Goal: Transaction & Acquisition: Obtain resource

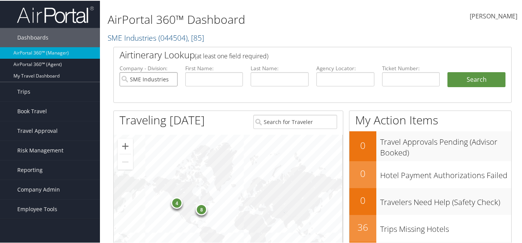
click at [170, 77] on input "SME Industries" at bounding box center [149, 79] width 58 height 14
click at [198, 79] on input "text" at bounding box center [214, 79] width 58 height 14
type input "dallas"
type input "dearden"
click at [448, 72] on button "Search" at bounding box center [477, 79] width 58 height 15
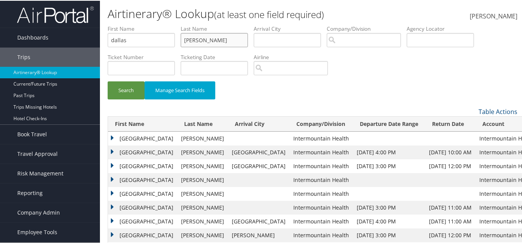
drag, startPoint x: 213, startPoint y: 40, endPoint x: 153, endPoint y: 43, distance: 59.7
click at [153, 24] on ul "First Name dallas Last Name dearden Departure City Arrival City Company/Divisio…" at bounding box center [313, 24] width 410 height 0
click at [163, 43] on input "dallas" at bounding box center [141, 39] width 67 height 14
drag, startPoint x: 422, startPoint y: 28, endPoint x: 425, endPoint y: 31, distance: 4.2
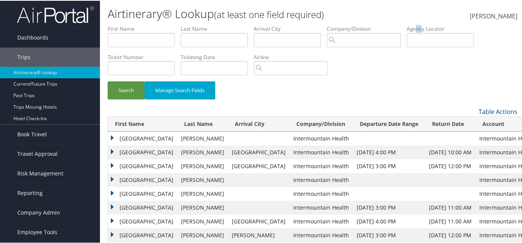
click at [425, 31] on label "Agency Locator" at bounding box center [443, 28] width 73 height 8
click at [427, 39] on input "text" at bounding box center [440, 39] width 67 height 14
paste input "dallas"
type input "dallas"
click at [131, 93] on button "Search" at bounding box center [126, 90] width 37 height 18
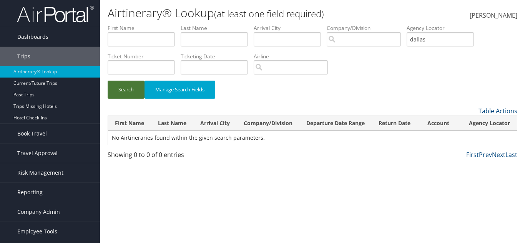
click at [128, 88] on button "Search" at bounding box center [126, 90] width 37 height 18
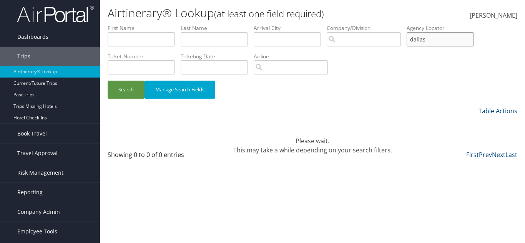
drag, startPoint x: 436, startPoint y: 38, endPoint x: 389, endPoint y: 40, distance: 47.4
click at [389, 24] on ul "First Name Last Name Departure City Arrival City Company/Division Airport/City …" at bounding box center [313, 24] width 410 height 0
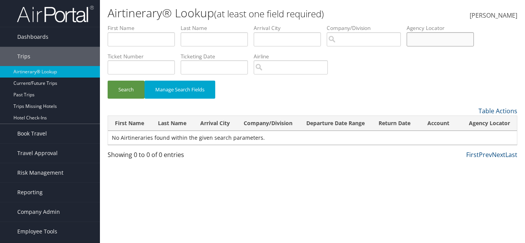
click at [433, 40] on input "text" at bounding box center [440, 39] width 67 height 14
paste input "DLKKJ3"
type input "DLKKJ3"
click at [140, 92] on button "Search" at bounding box center [126, 90] width 37 height 18
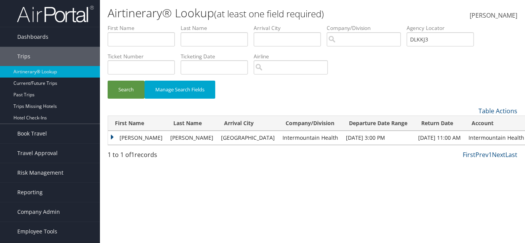
click at [140, 140] on td "DALLAS BURKE" at bounding box center [137, 138] width 58 height 14
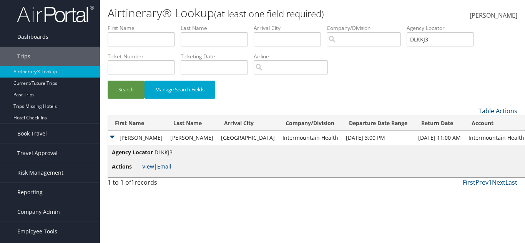
click at [140, 165] on span "Actions" at bounding box center [126, 167] width 29 height 8
click at [145, 168] on link "View" at bounding box center [148, 166] width 12 height 7
click at [166, 34] on input "text" at bounding box center [141, 39] width 67 height 14
type input "kelly"
drag, startPoint x: 209, startPoint y: 39, endPoint x: 190, endPoint y: 44, distance: 20.2
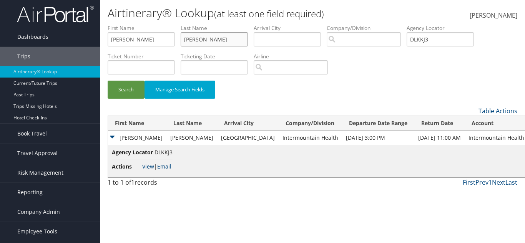
click at [190, 44] on input "dean" at bounding box center [214, 39] width 67 height 14
type input "dane"
click at [108, 81] on button "Search" at bounding box center [126, 90] width 37 height 18
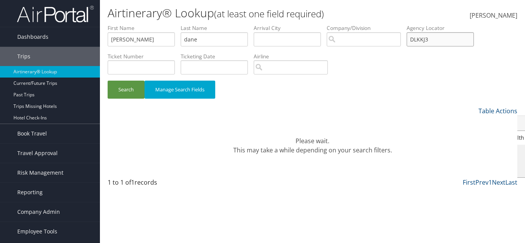
drag, startPoint x: 447, startPoint y: 45, endPoint x: 344, endPoint y: 3, distance: 110.9
click at [265, 24] on ul "First Name kelly Last Name dane Departure City Arrival City Company/Division Ai…" at bounding box center [313, 24] width 410 height 0
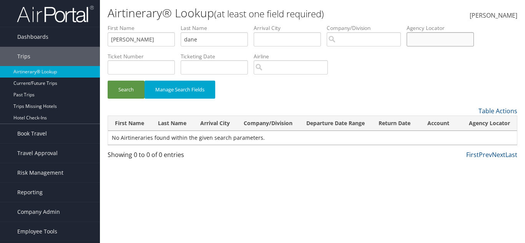
click at [108, 81] on button "Search" at bounding box center [126, 90] width 37 height 18
click at [122, 95] on button "Search" at bounding box center [126, 90] width 37 height 18
click at [123, 94] on button "Search" at bounding box center [126, 90] width 37 height 18
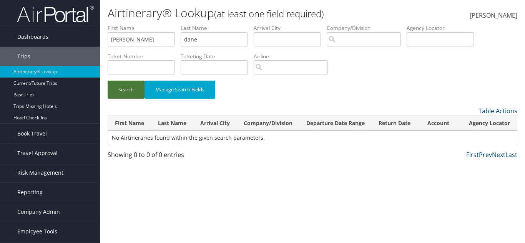
click at [123, 92] on button "Search" at bounding box center [126, 90] width 37 height 18
click at [128, 89] on button "Search" at bounding box center [126, 90] width 37 height 18
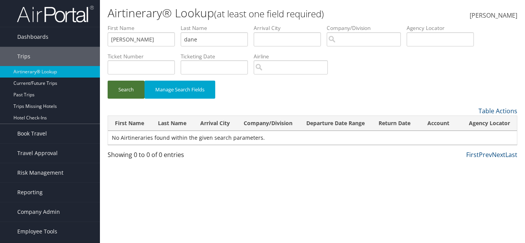
click at [128, 89] on button "Search" at bounding box center [126, 90] width 37 height 18
drag, startPoint x: 204, startPoint y: 40, endPoint x: 165, endPoint y: 37, distance: 39.0
click at [165, 24] on ul "First Name kelly Last Name dane Departure City Arrival City Company/Division Ai…" at bounding box center [313, 24] width 410 height 0
drag, startPoint x: 137, startPoint y: 45, endPoint x: 45, endPoint y: 33, distance: 92.7
click at [45, 33] on div "Dashboards AirPortal 360™ (Manager) AirPortal 360™ (Agent) My Travel Dashboard …" at bounding box center [262, 121] width 525 height 243
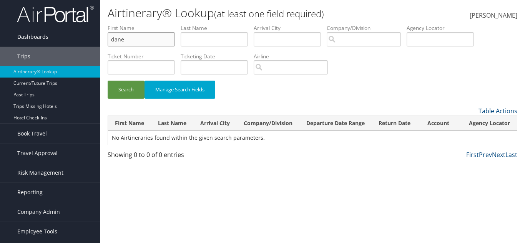
type input "dane"
type input "kelly"
click at [108, 81] on button "Search" at bounding box center [126, 90] width 37 height 18
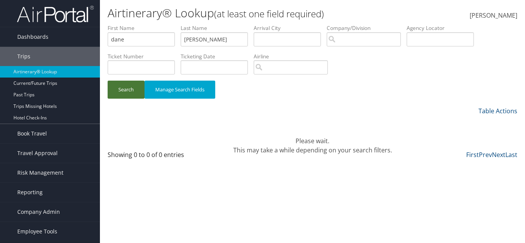
click at [125, 92] on button "Search" at bounding box center [126, 90] width 37 height 18
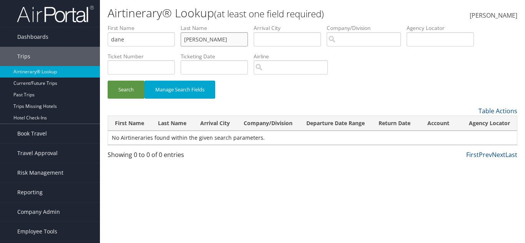
drag, startPoint x: 207, startPoint y: 37, endPoint x: 152, endPoint y: 47, distance: 55.9
click at [152, 24] on ul "First Name dane Last Name kelly Departure City Arrival City Company/Division Ai…" at bounding box center [313, 24] width 410 height 0
drag, startPoint x: 130, startPoint y: 42, endPoint x: 66, endPoint y: 35, distance: 64.6
click at [66, 35] on div "Dashboards AirPortal 360™ (Manager) AirPortal 360™ (Agent) My Travel Dashboard …" at bounding box center [262, 121] width 525 height 243
click at [415, 41] on input "text" at bounding box center [440, 39] width 67 height 14
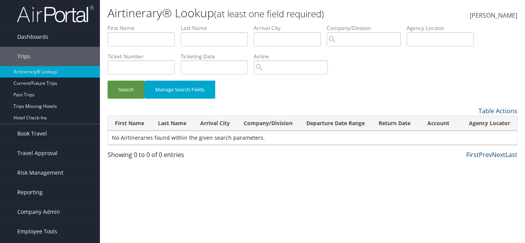
click at [407, 43] on li "Company/Division" at bounding box center [367, 38] width 80 height 28
click at [424, 40] on input "text" at bounding box center [440, 39] width 67 height 14
paste input "DMBG9Y"
type input "DMBG9Y"
click at [123, 82] on button "Search" at bounding box center [126, 90] width 37 height 18
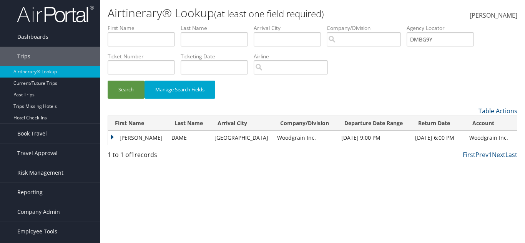
click at [113, 137] on td "KELLY LEROY" at bounding box center [138, 138] width 60 height 14
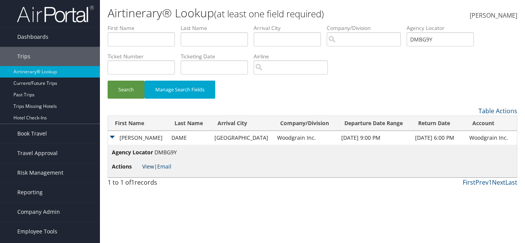
click at [147, 169] on link "View" at bounding box center [148, 166] width 12 height 7
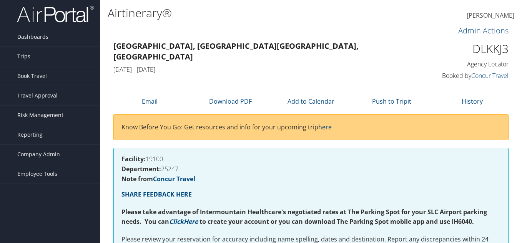
scroll to position [269, 0]
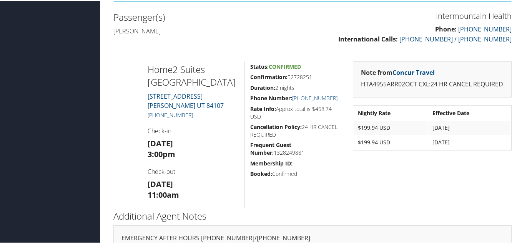
drag, startPoint x: 138, startPoint y: 117, endPoint x: 193, endPoint y: 113, distance: 55.5
click at [193, 113] on div "Home2 Suites Salt Lake City Murray 4927 S. STATE STREET MURRAY UT 84107 +1 (801…" at bounding box center [313, 134] width 410 height 147
click at [193, 113] on h5 "+1 (801) 288-1234" at bounding box center [193, 115] width 91 height 8
drag, startPoint x: 195, startPoint y: 113, endPoint x: 143, endPoint y: 116, distance: 52.4
click at [143, 116] on div "Home2 Suites Salt Lake City Murray 4927 S. STATE STREET MURRAY UT 84107 +1 (801…" at bounding box center [193, 134] width 103 height 147
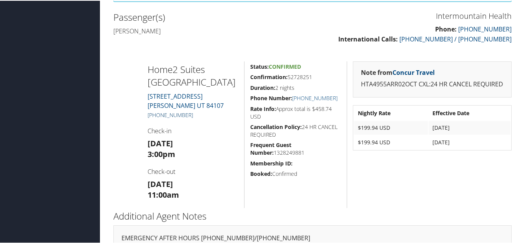
copy link "+1 (801) 288-1234"
drag, startPoint x: 287, startPoint y: 76, endPoint x: 292, endPoint y: 77, distance: 5.1
click at [292, 77] on h5 "Confirmation: 52728251" at bounding box center [295, 77] width 91 height 8
click at [297, 77] on h5 "Confirmation: 52728251" at bounding box center [295, 77] width 91 height 8
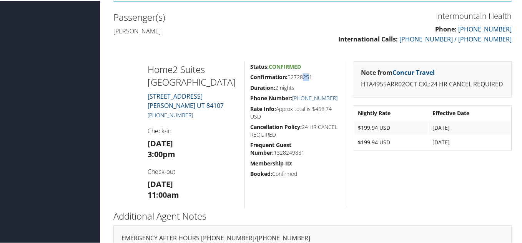
drag, startPoint x: 299, startPoint y: 77, endPoint x: 306, endPoint y: 77, distance: 6.5
click at [306, 77] on h5 "Confirmation: 52728251" at bounding box center [295, 77] width 91 height 8
click at [308, 77] on h5 "Confirmation: 52728251" at bounding box center [295, 77] width 91 height 8
drag, startPoint x: 308, startPoint y: 77, endPoint x: 318, endPoint y: 77, distance: 10.0
click at [318, 77] on h5 "Confirmation: 52728251" at bounding box center [295, 77] width 91 height 8
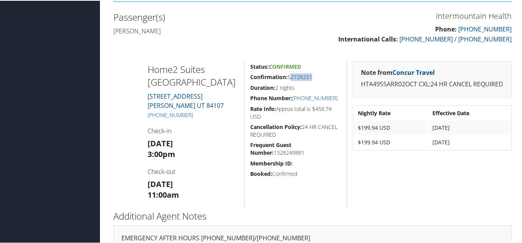
click at [318, 77] on h5 "Confirmation: 52728251" at bounding box center [295, 77] width 91 height 8
drag, startPoint x: 318, startPoint y: 77, endPoint x: 289, endPoint y: 77, distance: 28.5
click at [289, 77] on h5 "Confirmation: 52728251" at bounding box center [295, 77] width 91 height 8
drag, startPoint x: 289, startPoint y: 77, endPoint x: 314, endPoint y: 77, distance: 24.6
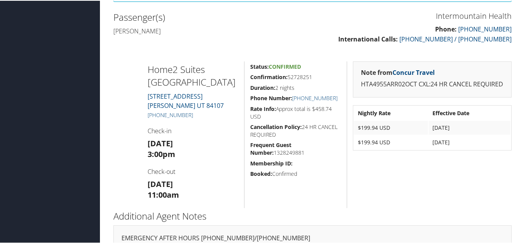
click at [314, 77] on h5 "Confirmation: 52728251" at bounding box center [295, 77] width 91 height 8
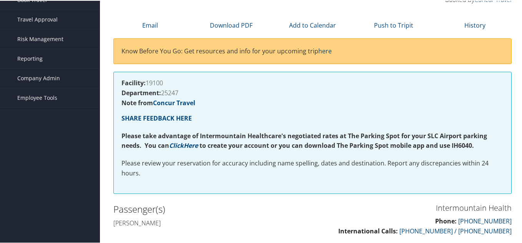
scroll to position [0, 0]
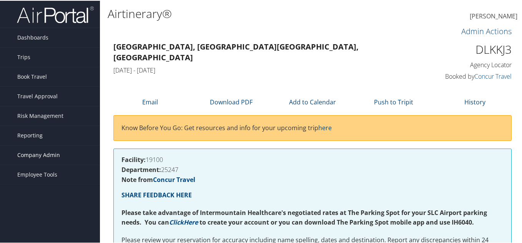
click at [31, 150] on span "Company Admin" at bounding box center [38, 154] width 43 height 19
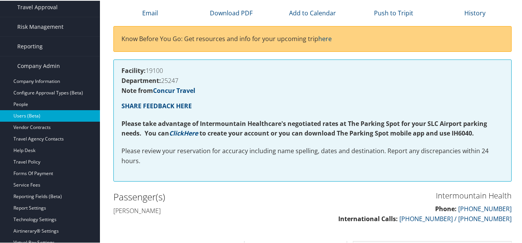
scroll to position [154, 0]
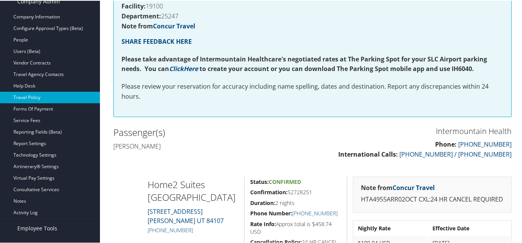
click at [45, 98] on link "Travel Policy" at bounding box center [50, 97] width 100 height 12
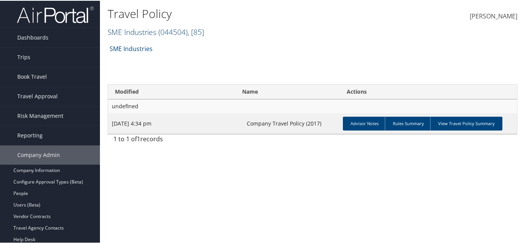
click at [141, 31] on link "SME Industries ( 044504 ) , [ 85 ]" at bounding box center [156, 31] width 97 height 10
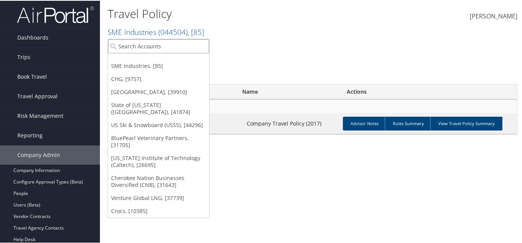
click at [144, 41] on input "search" at bounding box center [158, 45] width 101 height 14
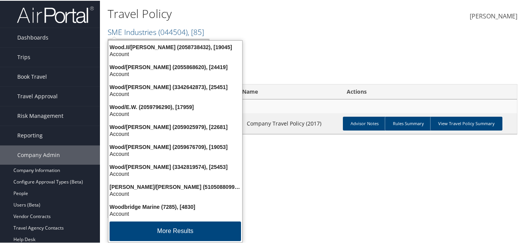
type input "woodgrai"
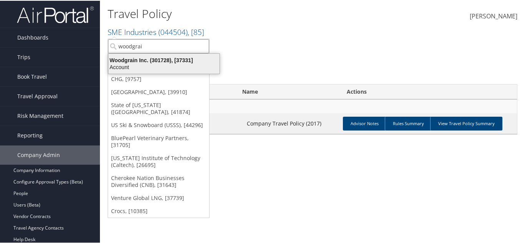
click at [157, 69] on div "Account" at bounding box center [164, 66] width 120 height 7
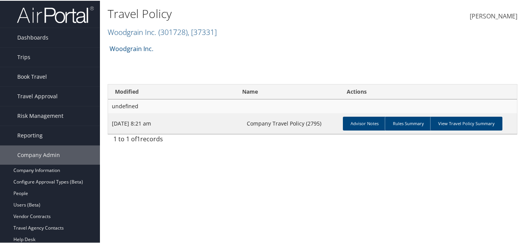
drag, startPoint x: 235, startPoint y: 63, endPoint x: 347, endPoint y: 72, distance: 112.7
click at [236, 63] on div "Woodgrain Inc. Account Structure Woodgrain Inc. (301728) ACTIVE Create Child × …" at bounding box center [313, 93] width 410 height 107
click at [459, 127] on link "View Travel Policy Summary" at bounding box center [466, 123] width 72 height 14
click at [457, 123] on div at bounding box center [262, 121] width 525 height 243
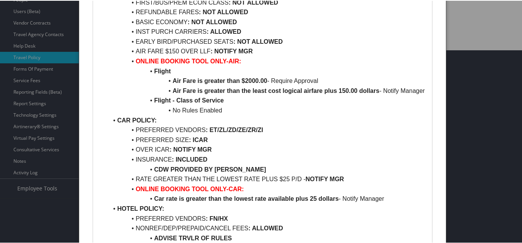
scroll to position [269, 0]
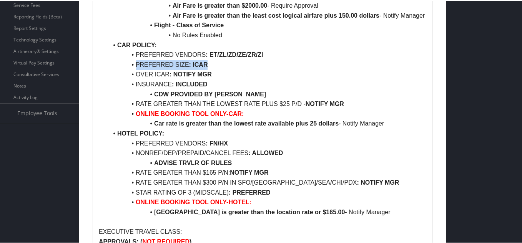
drag, startPoint x: 128, startPoint y: 75, endPoint x: 220, endPoint y: 77, distance: 91.6
click at [220, 69] on li "PREFERRED SIZE : ICAR" at bounding box center [267, 64] width 319 height 10
drag, startPoint x: 219, startPoint y: 76, endPoint x: 134, endPoint y: 73, distance: 85.1
click at [134, 69] on li "PREFERRED SIZE : ICAR" at bounding box center [267, 64] width 319 height 10
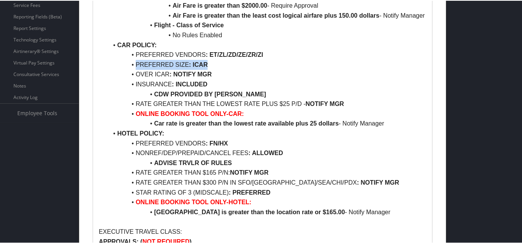
click at [134, 69] on li "PREFERRED SIZE : ICAR" at bounding box center [267, 64] width 319 height 10
drag, startPoint x: 134, startPoint y: 73, endPoint x: 245, endPoint y: 73, distance: 111.2
click at [245, 69] on li "PREFERRED SIZE : ICAR" at bounding box center [267, 64] width 319 height 10
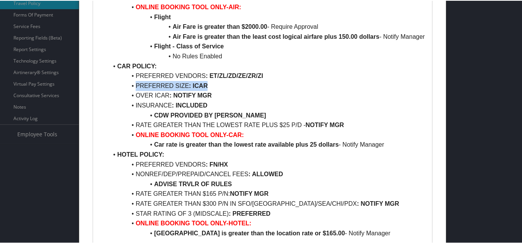
scroll to position [231, 0]
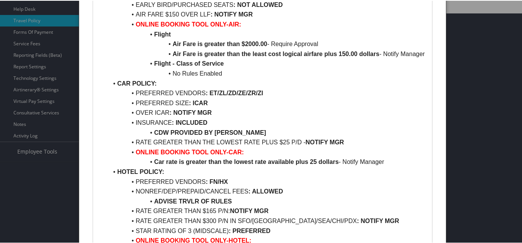
click at [262, 117] on li "OVER ICAR : NOTIFY MGR" at bounding box center [267, 112] width 319 height 10
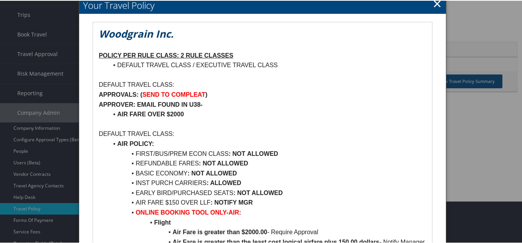
scroll to position [0, 0]
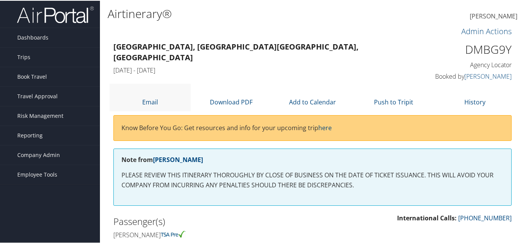
click at [142, 97] on li "Email" at bounding box center [150, 96] width 81 height 27
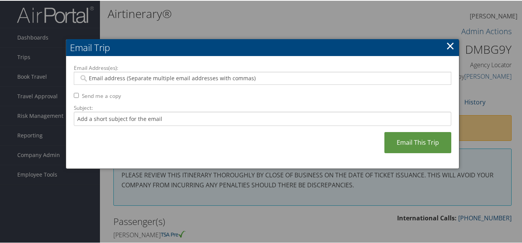
click at [199, 74] on input "Email Address(es):" at bounding box center [262, 78] width 367 height 8
paste input "[PERSON_NAME][EMAIL_ADDRESS][DOMAIN_NAME]"
type input "[PERSON_NAME][EMAIL_ADDRESS][DOMAIN_NAME]"
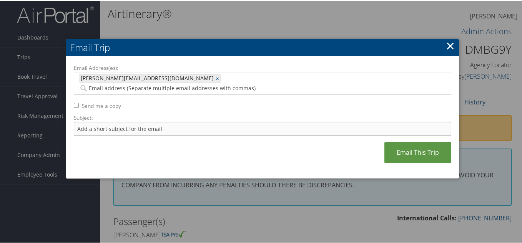
click at [208, 121] on input "Subject:" at bounding box center [263, 128] width 378 height 14
type input "itinerary"
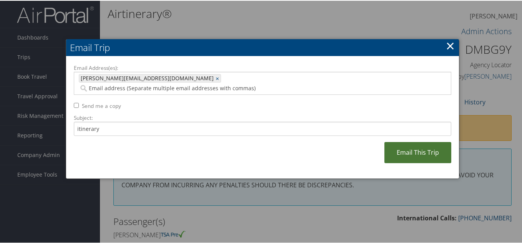
click at [417, 147] on link "Email This Trip" at bounding box center [418, 152] width 67 height 21
